Goal: Find specific page/section: Find specific page/section

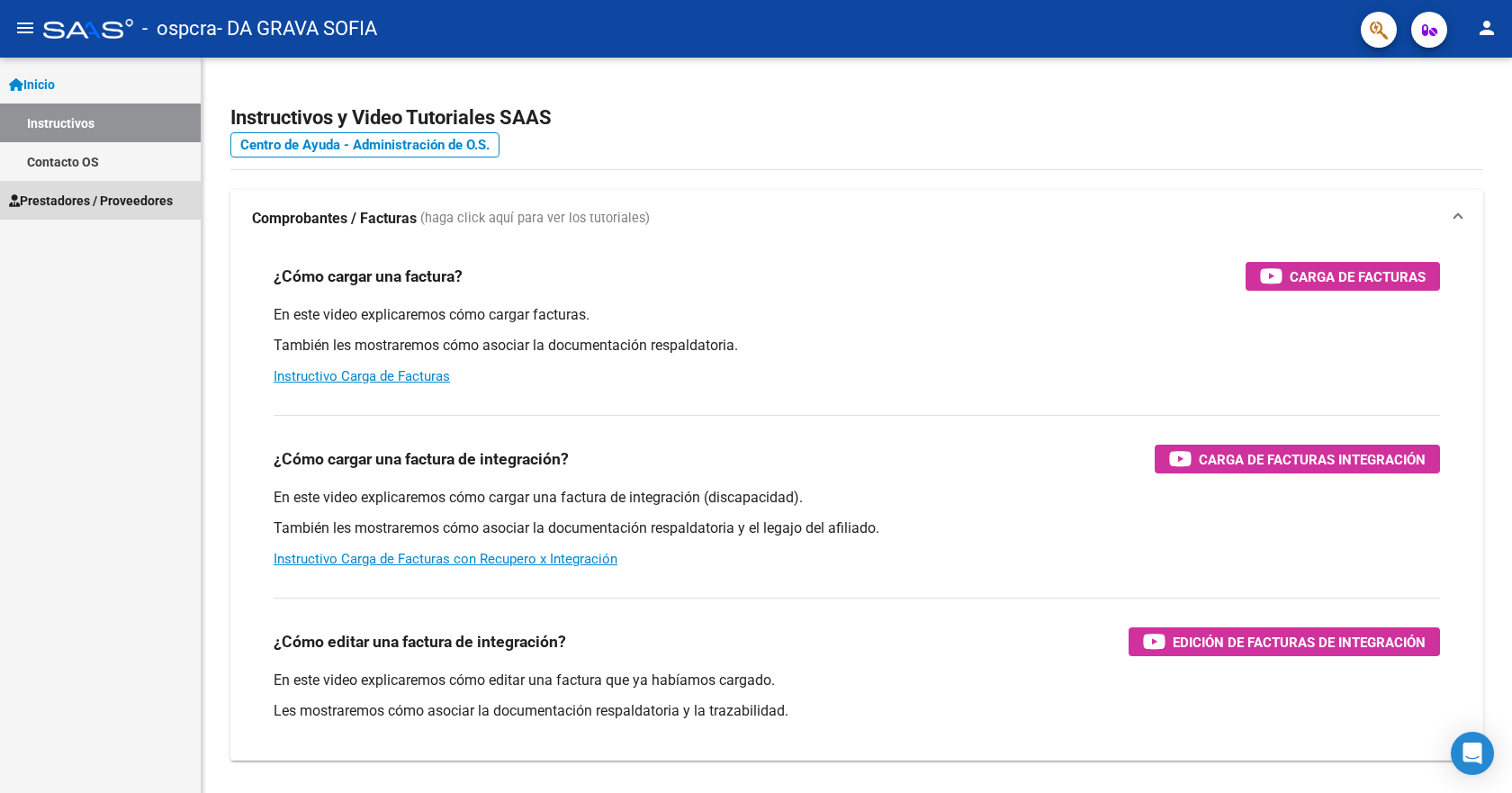
click at [46, 200] on span "Prestadores / Proveedores" at bounding box center [91, 200] width 164 height 20
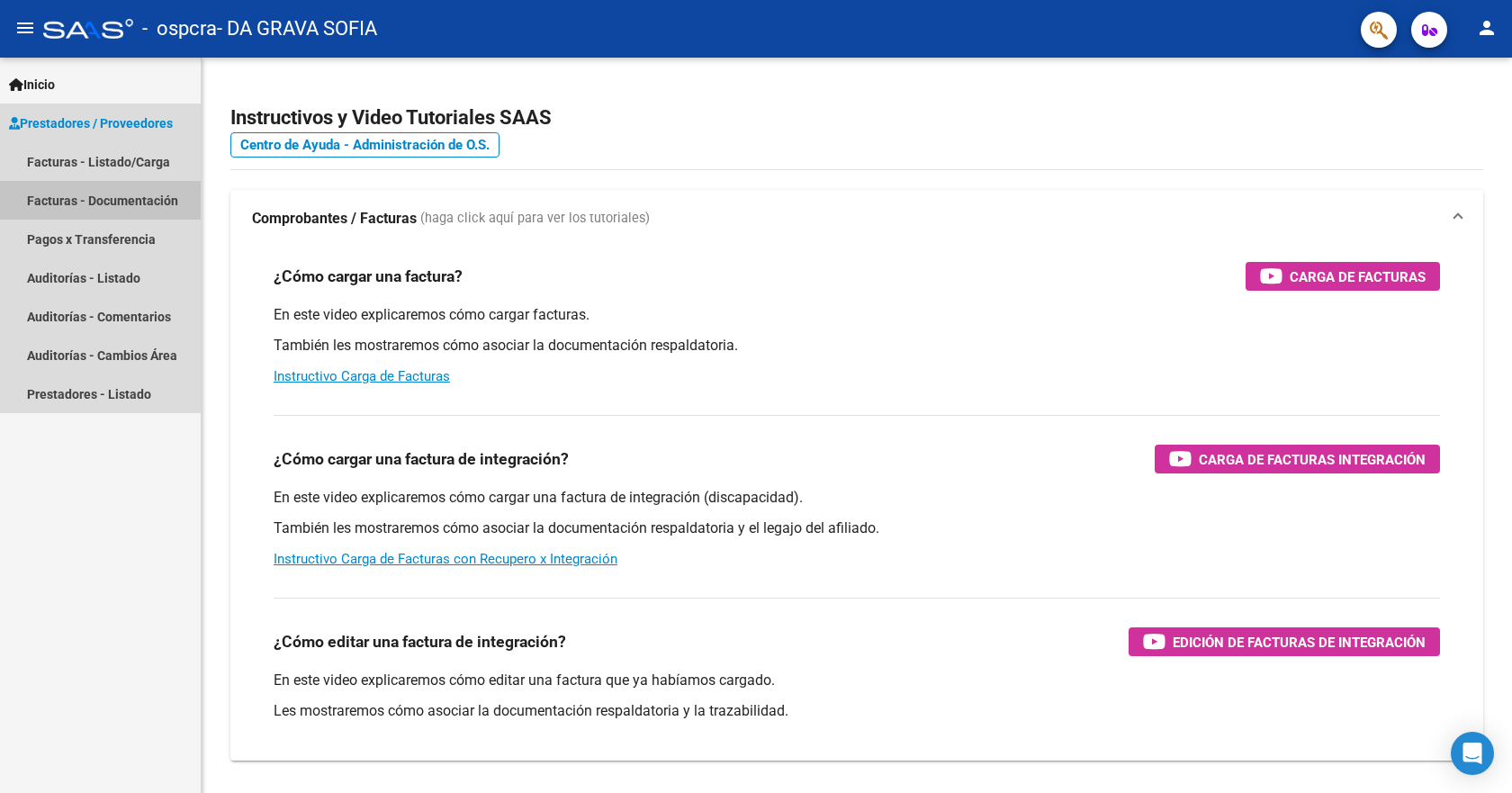
click at [59, 200] on link "Facturas - Documentación" at bounding box center [100, 199] width 200 height 38
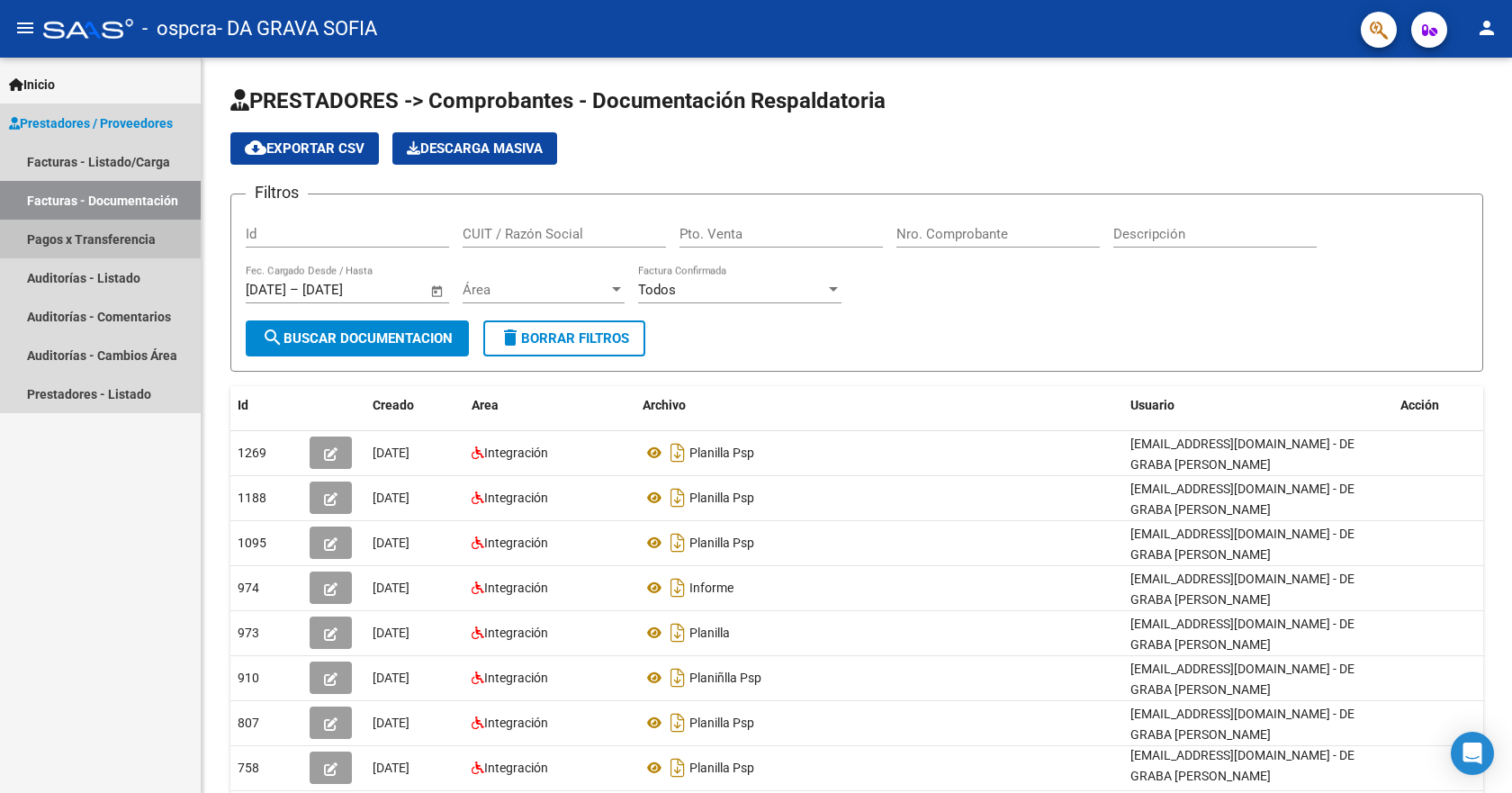
click at [72, 235] on link "Pagos x Transferencia" at bounding box center [100, 239] width 200 height 38
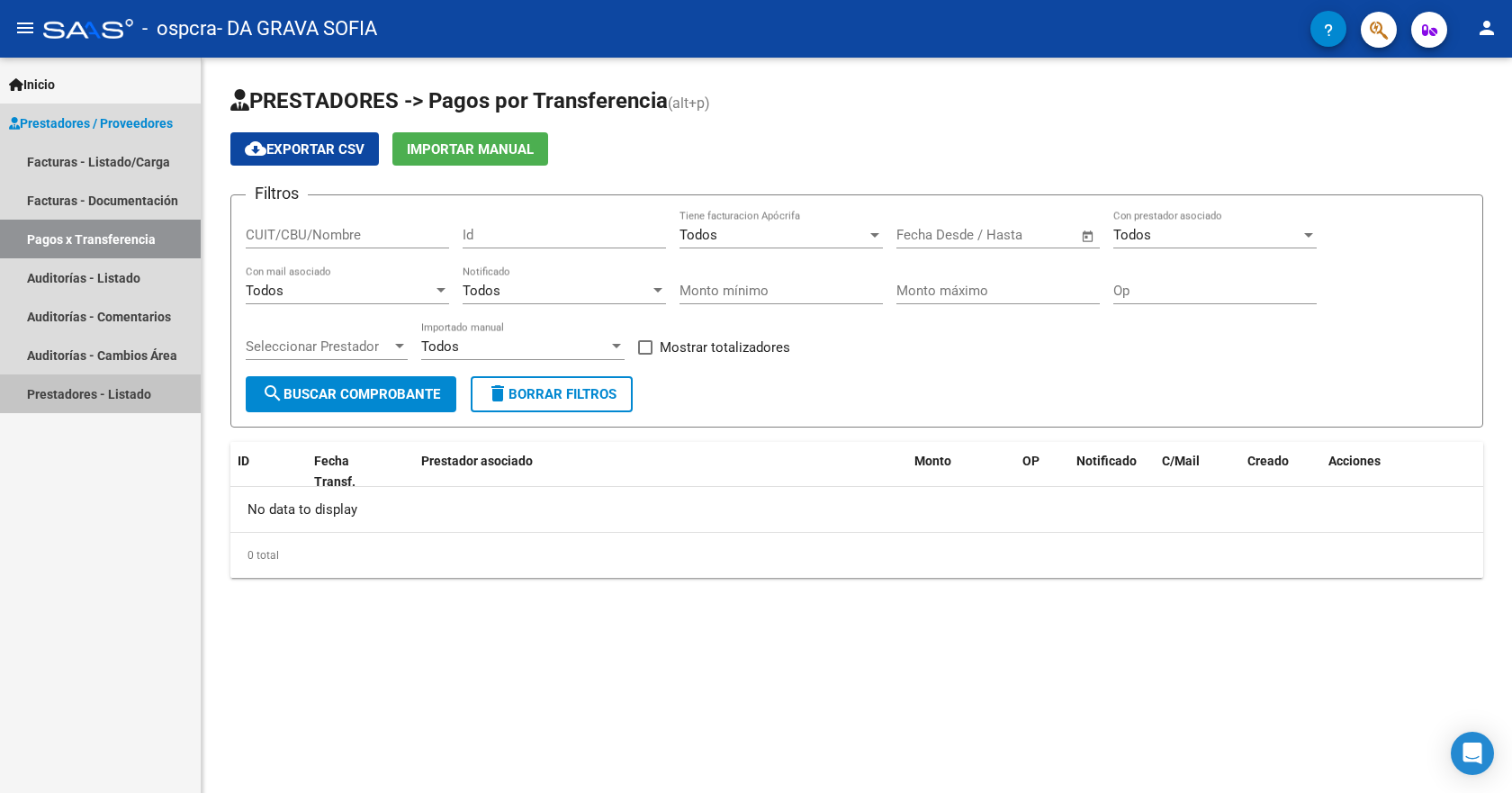
click at [81, 389] on link "Prestadores - Listado" at bounding box center [100, 393] width 200 height 38
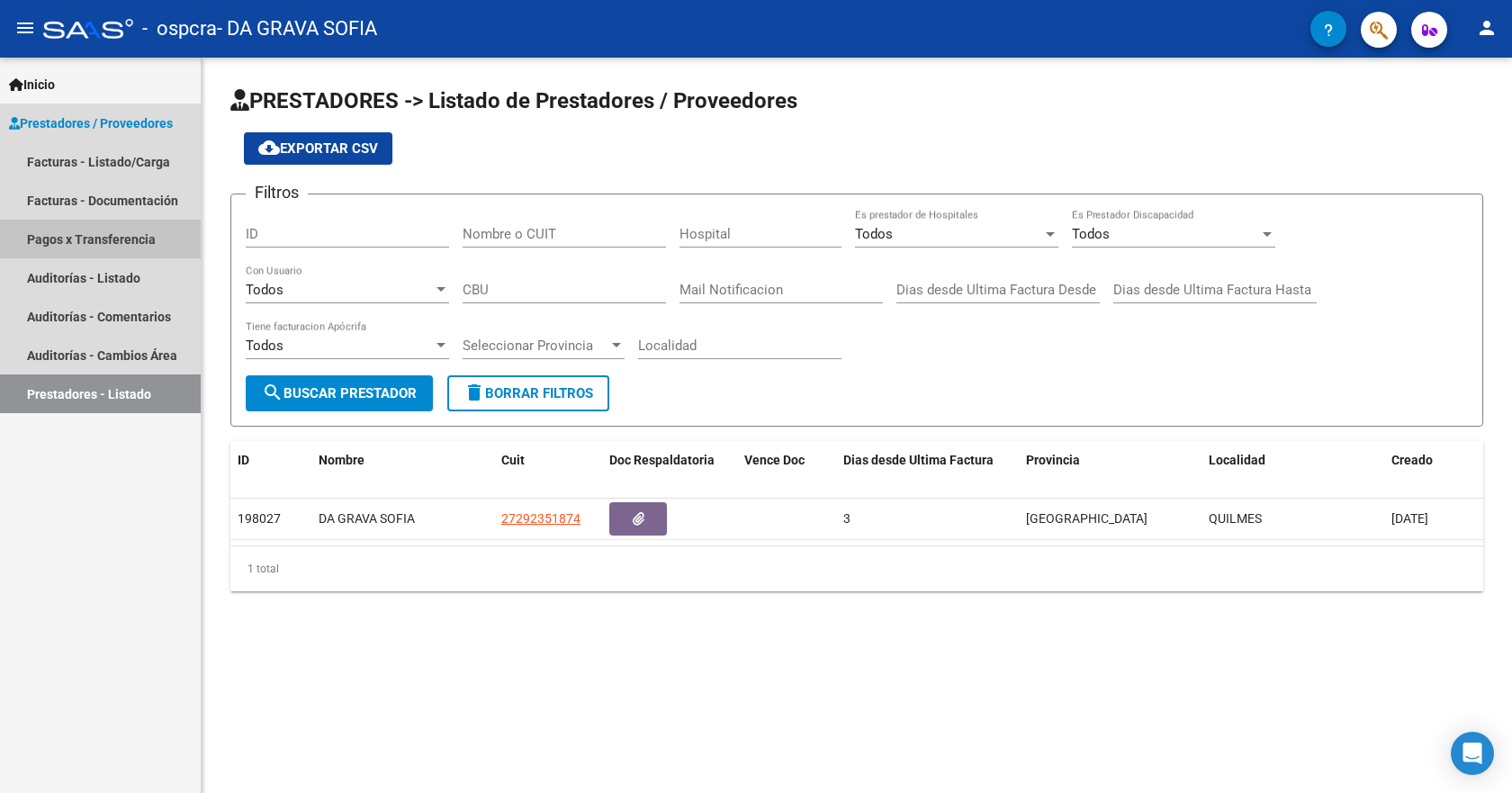
click at [67, 243] on link "Pagos x Transferencia" at bounding box center [100, 239] width 200 height 38
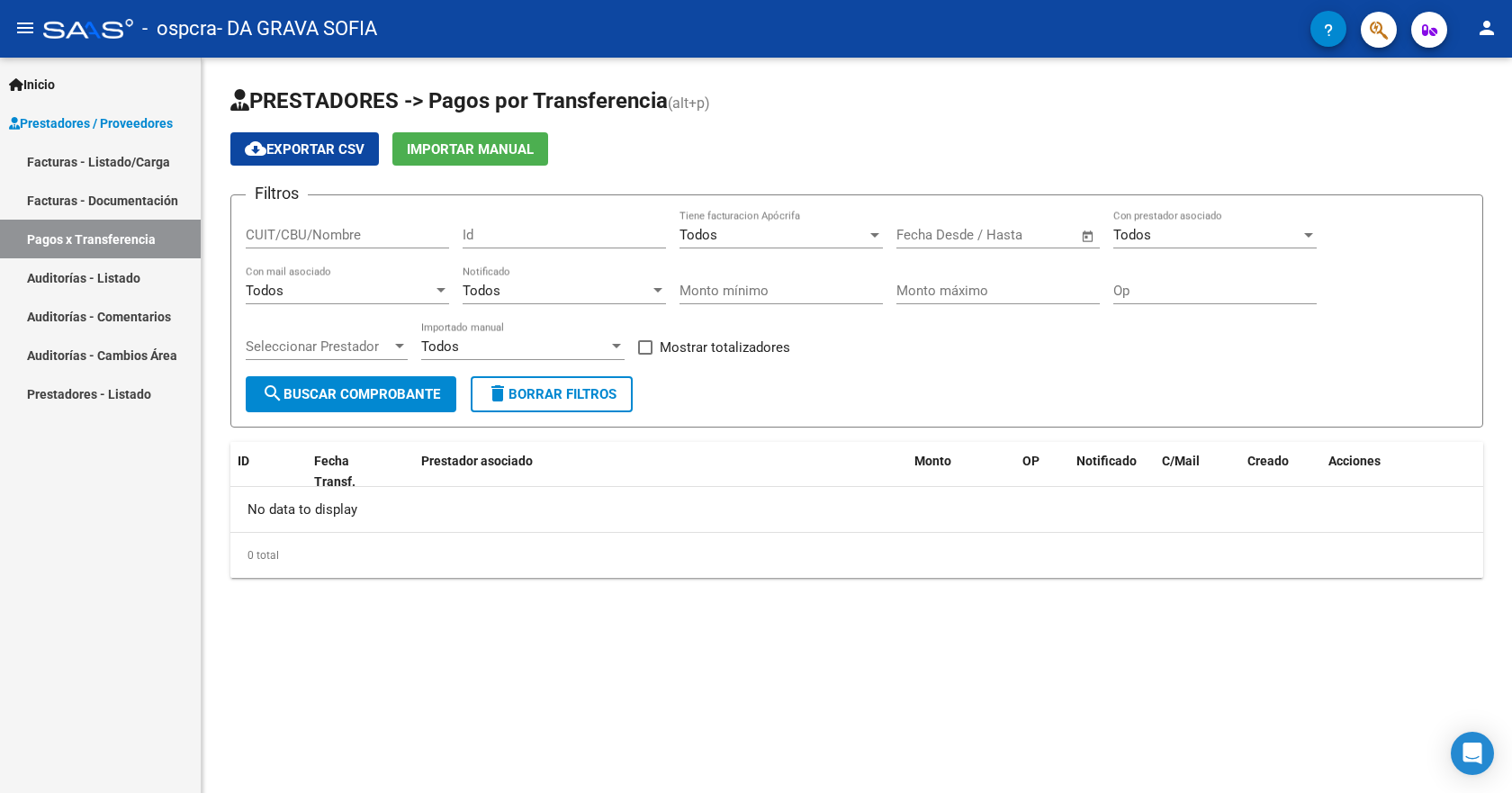
click at [67, 272] on link "Auditorías - Listado" at bounding box center [100, 277] width 200 height 38
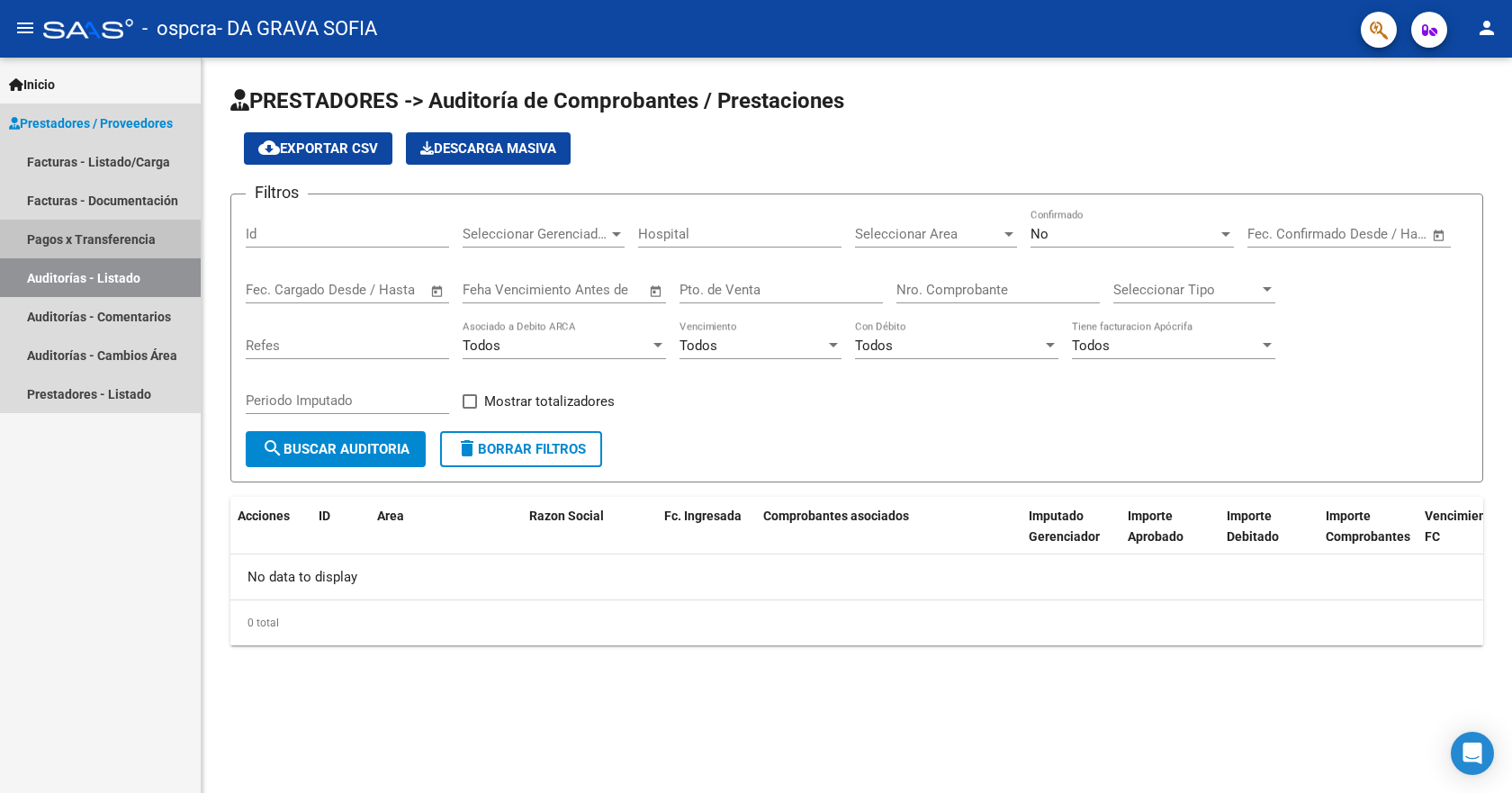
click at [80, 239] on link "Pagos x Transferencia" at bounding box center [100, 239] width 200 height 38
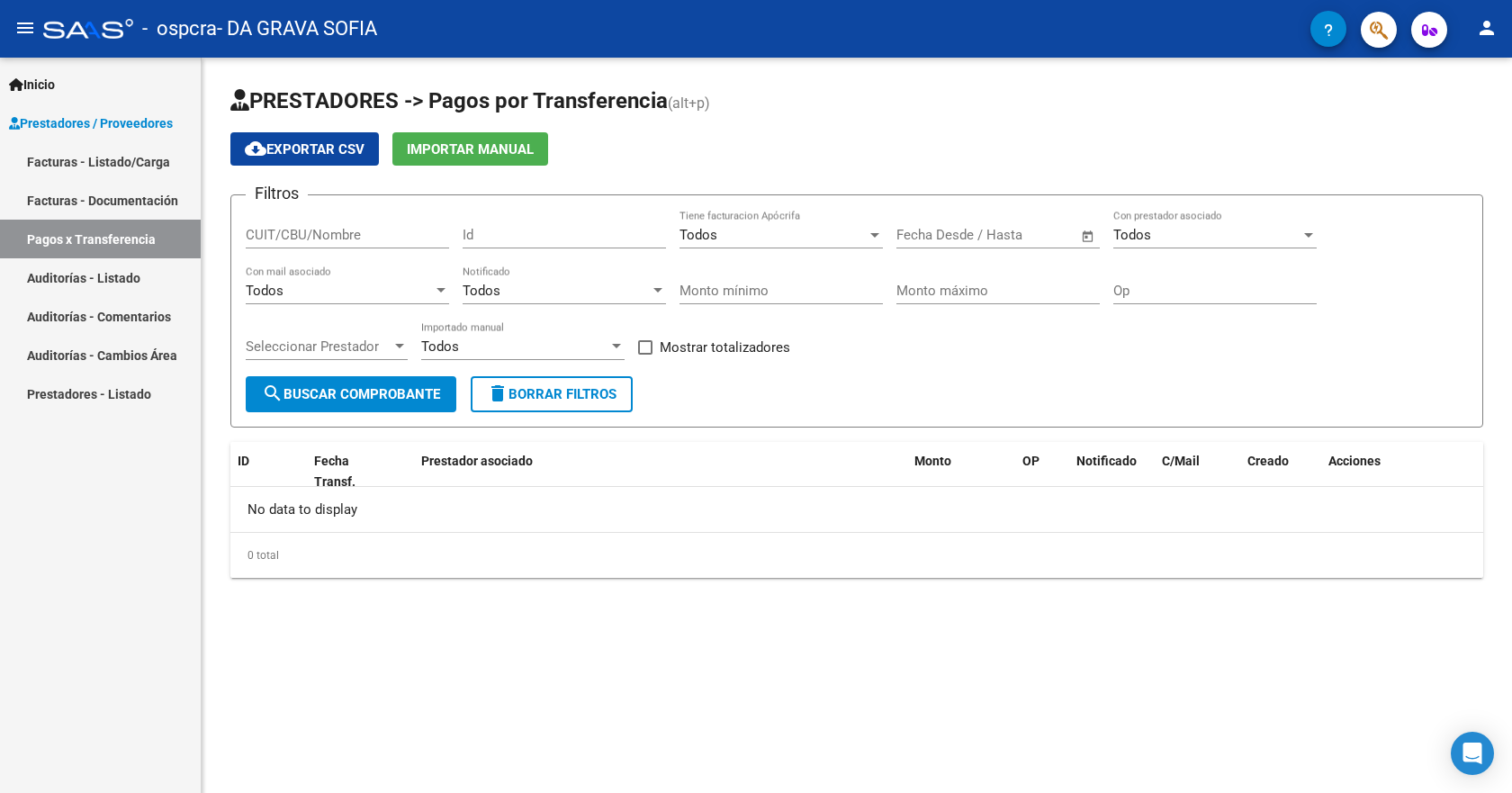
click at [122, 124] on span "Prestadores / Proveedores" at bounding box center [91, 123] width 164 height 20
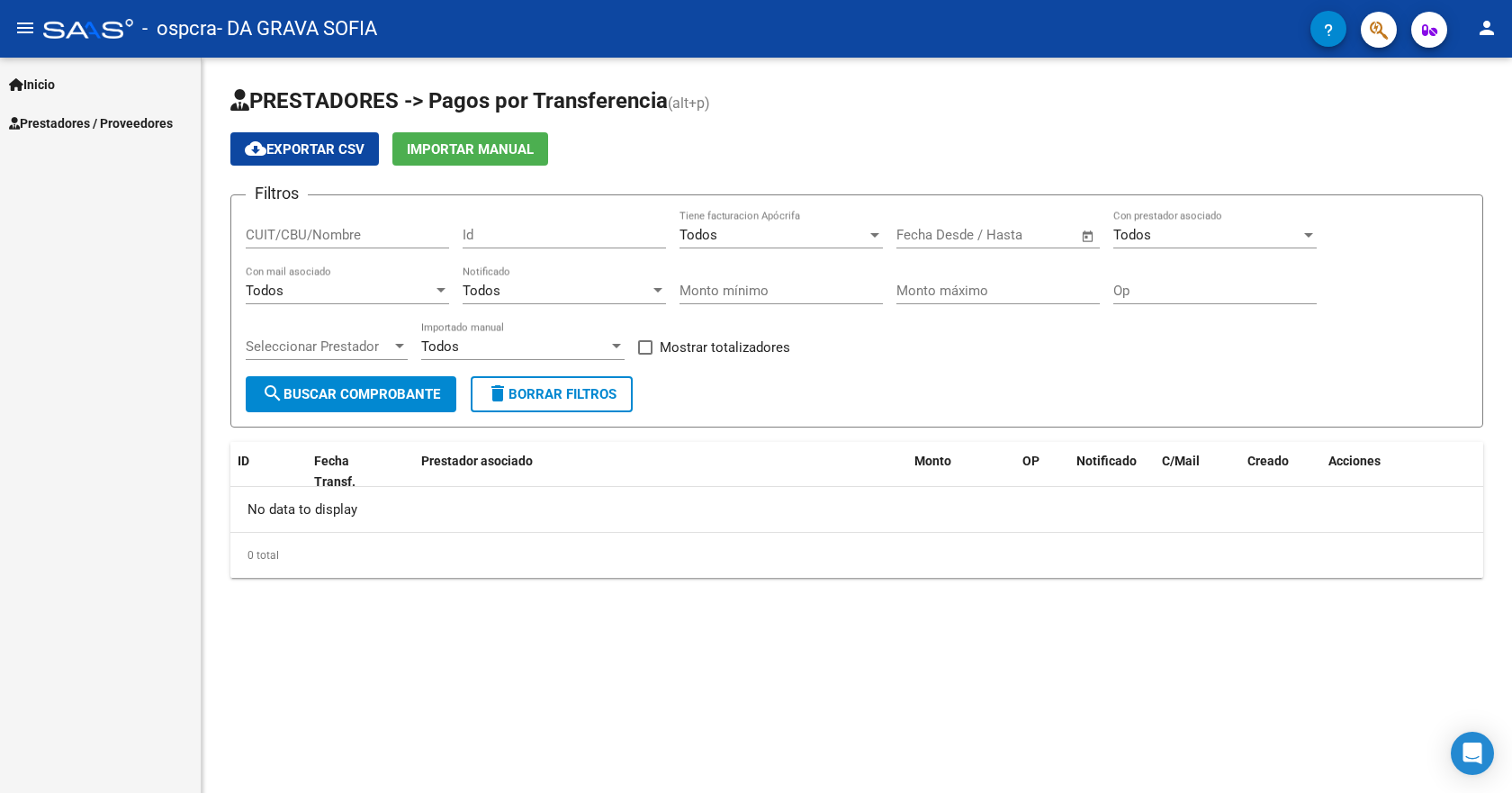
click at [122, 124] on span "Prestadores / Proveedores" at bounding box center [91, 123] width 164 height 20
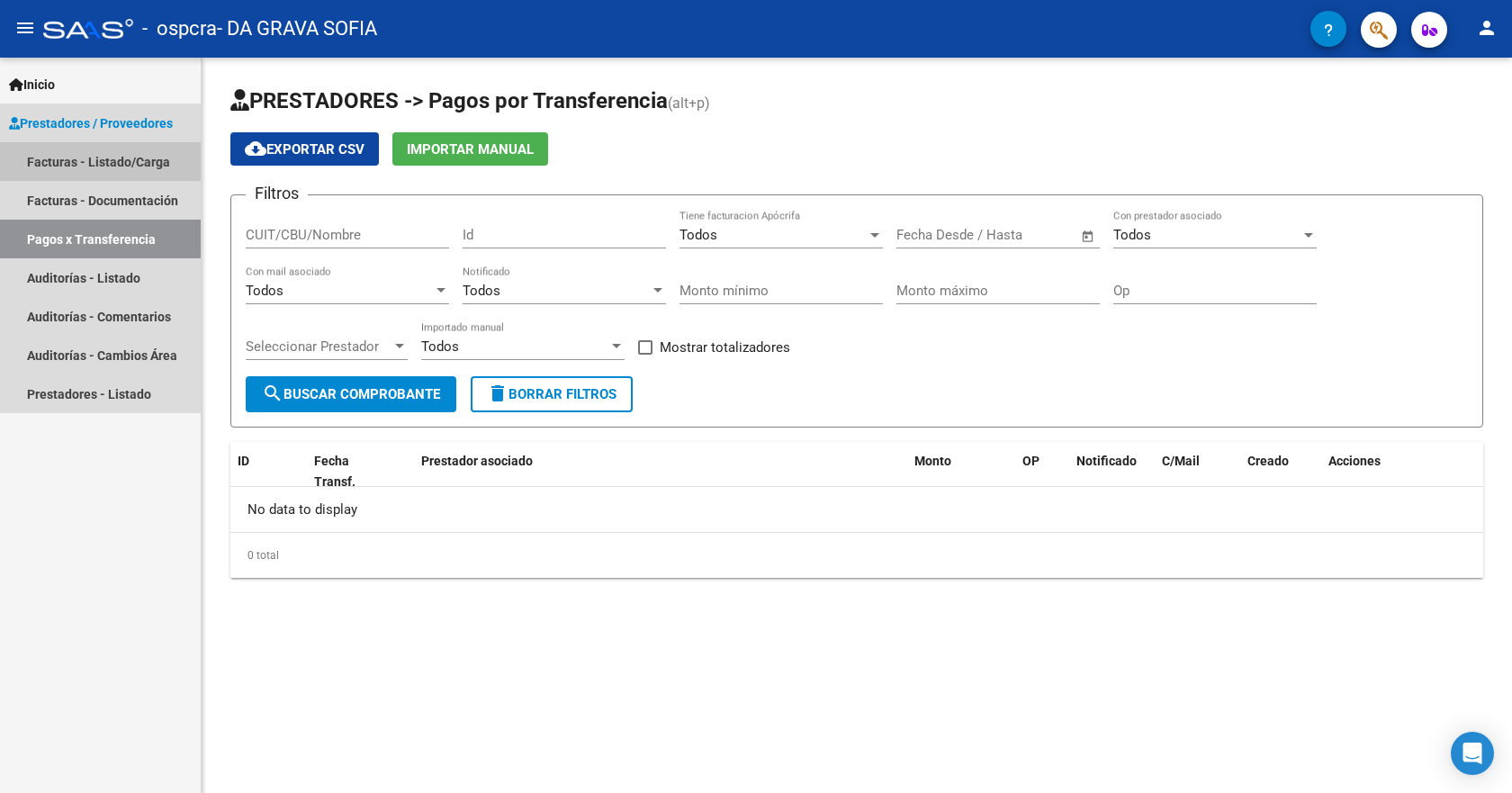
click at [62, 157] on link "Facturas - Listado/Carga" at bounding box center [100, 161] width 200 height 38
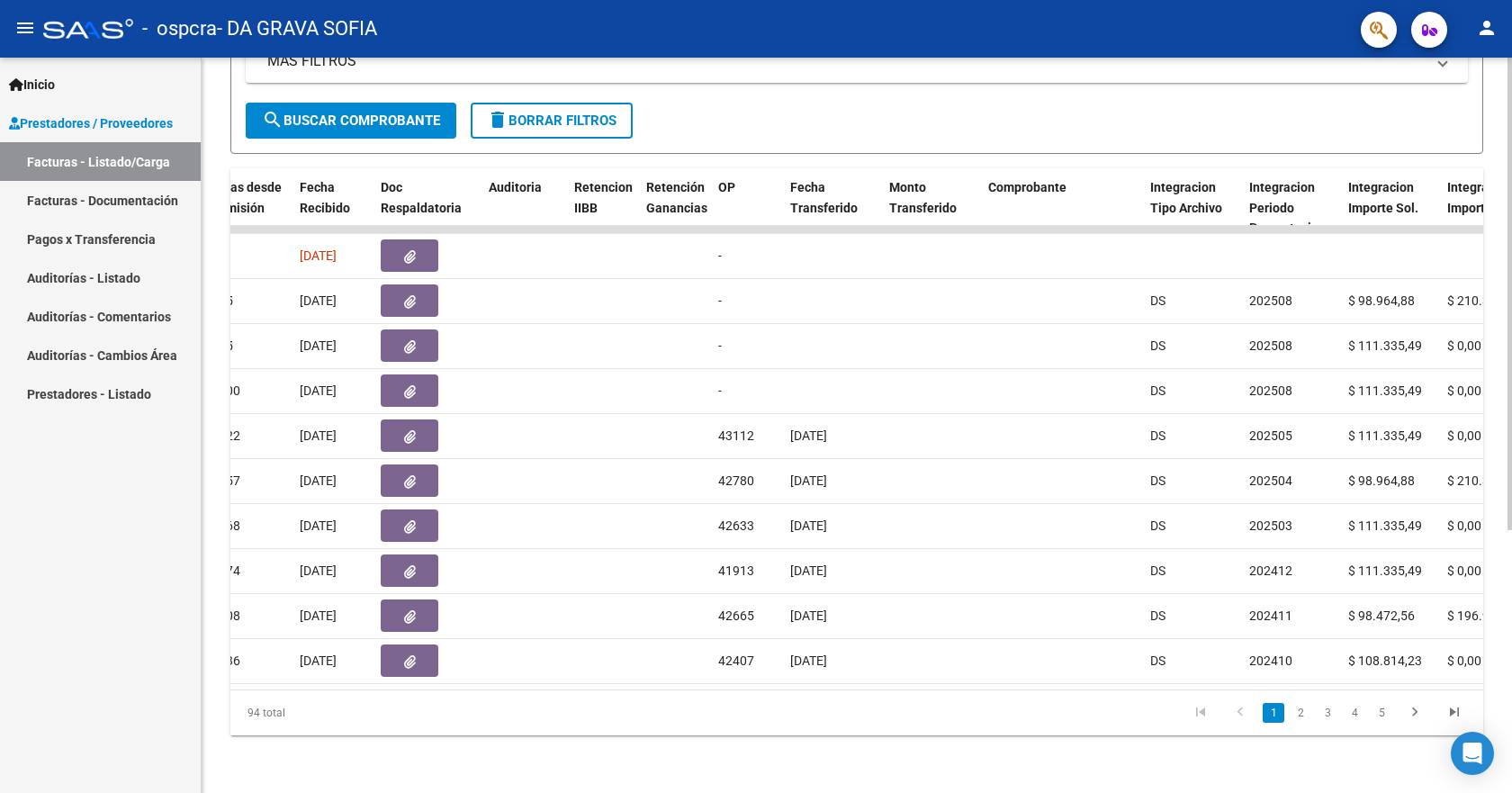
scroll to position [0, 994]
